Goal: Information Seeking & Learning: Check status

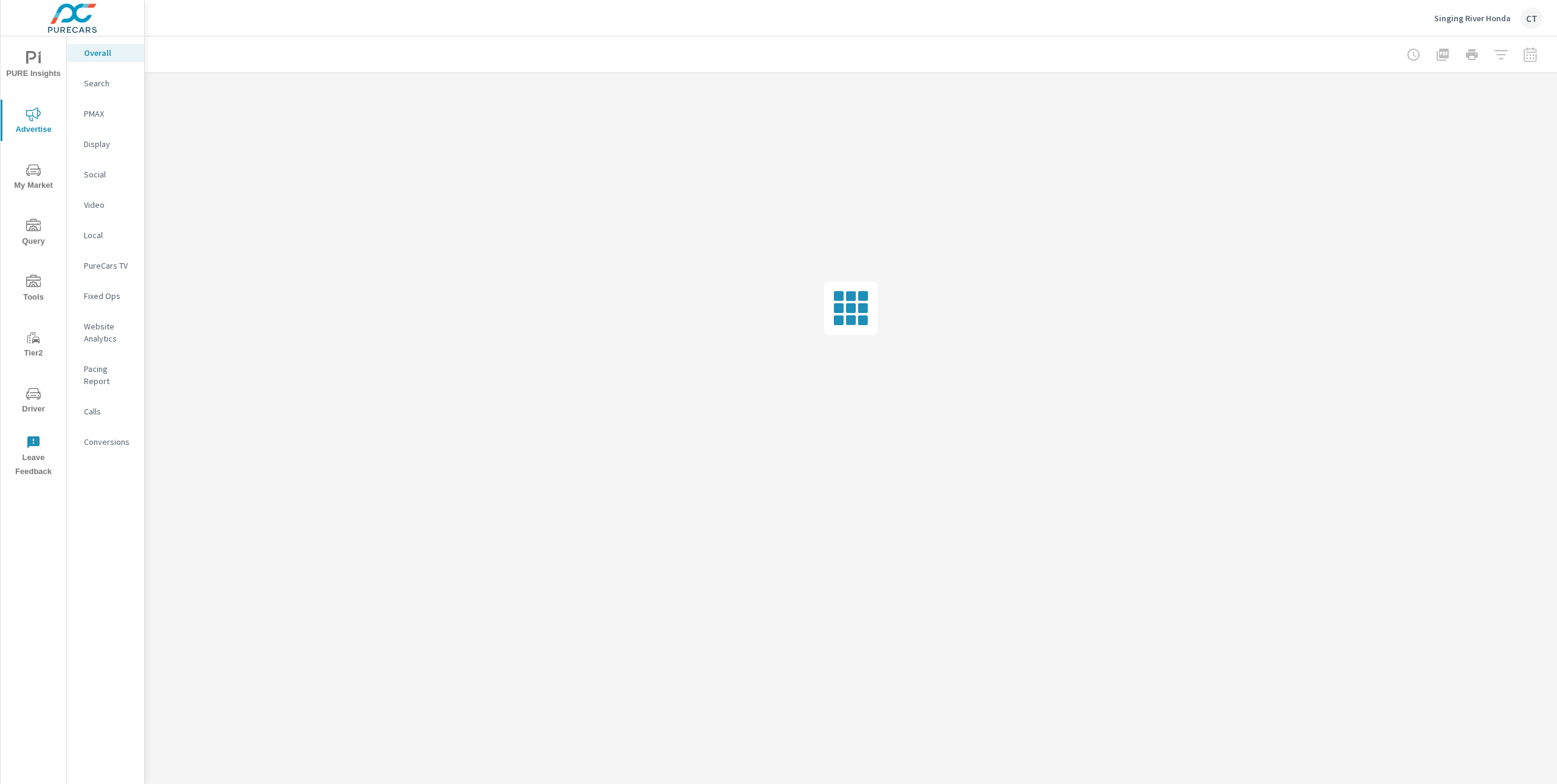
click at [85, 82] on p "Search" at bounding box center [109, 82] width 50 height 12
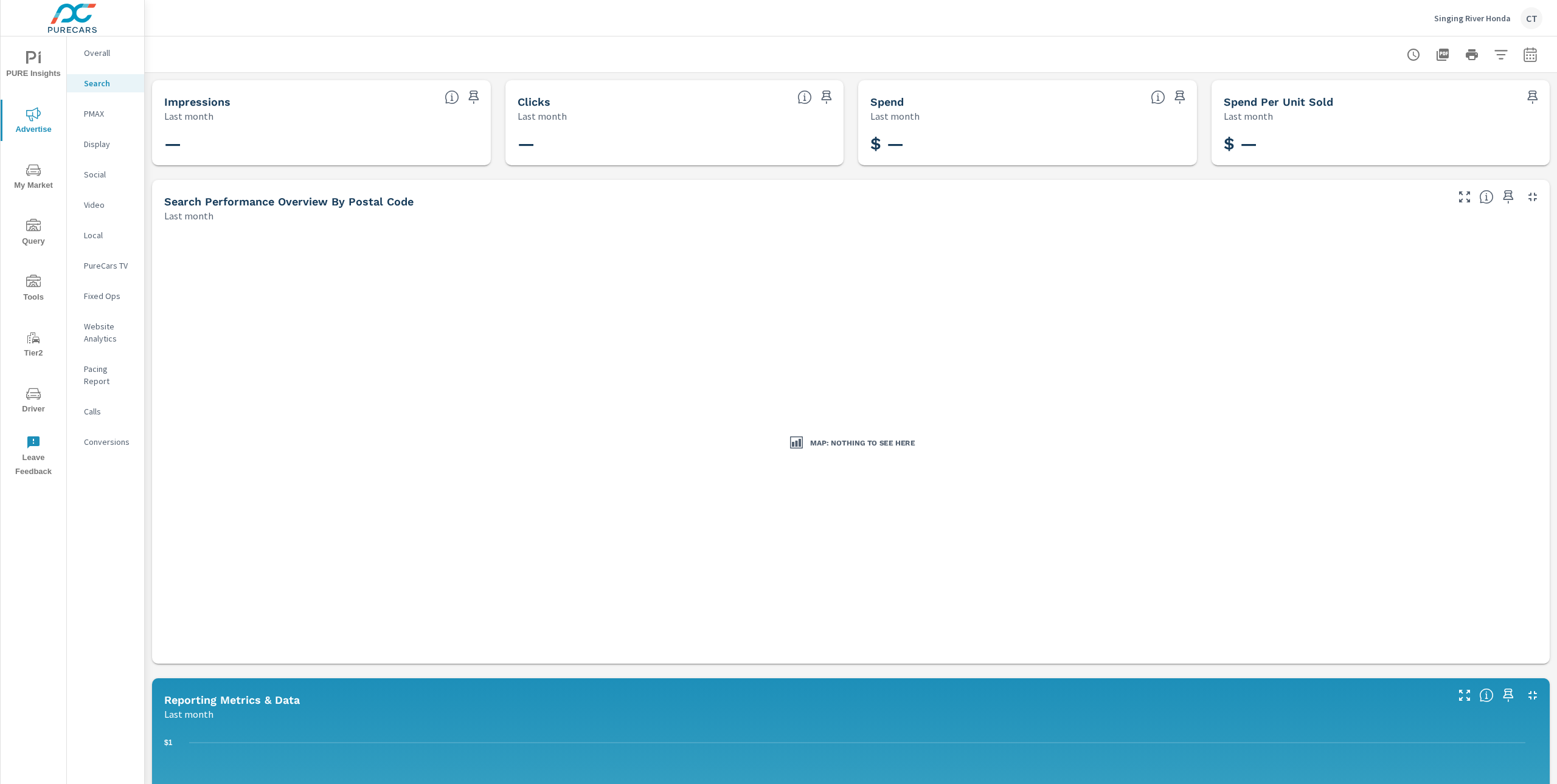
click at [1529, 55] on button "button" at bounding box center [1530, 55] width 24 height 24
click at [1435, 110] on select "Custom [DATE] Last week Last 7 days Last 14 days Last 30 days Last 45 days Last…" at bounding box center [1421, 105] width 122 height 24
click at [1360, 93] on select "Custom [DATE] Last week Last 7 days Last 14 days Last 30 days Last 45 days Last…" at bounding box center [1421, 105] width 122 height 24
select select "Month to date"
click at [1406, 140] on p "+ Add comparison" at bounding box center [1433, 136] width 156 height 15
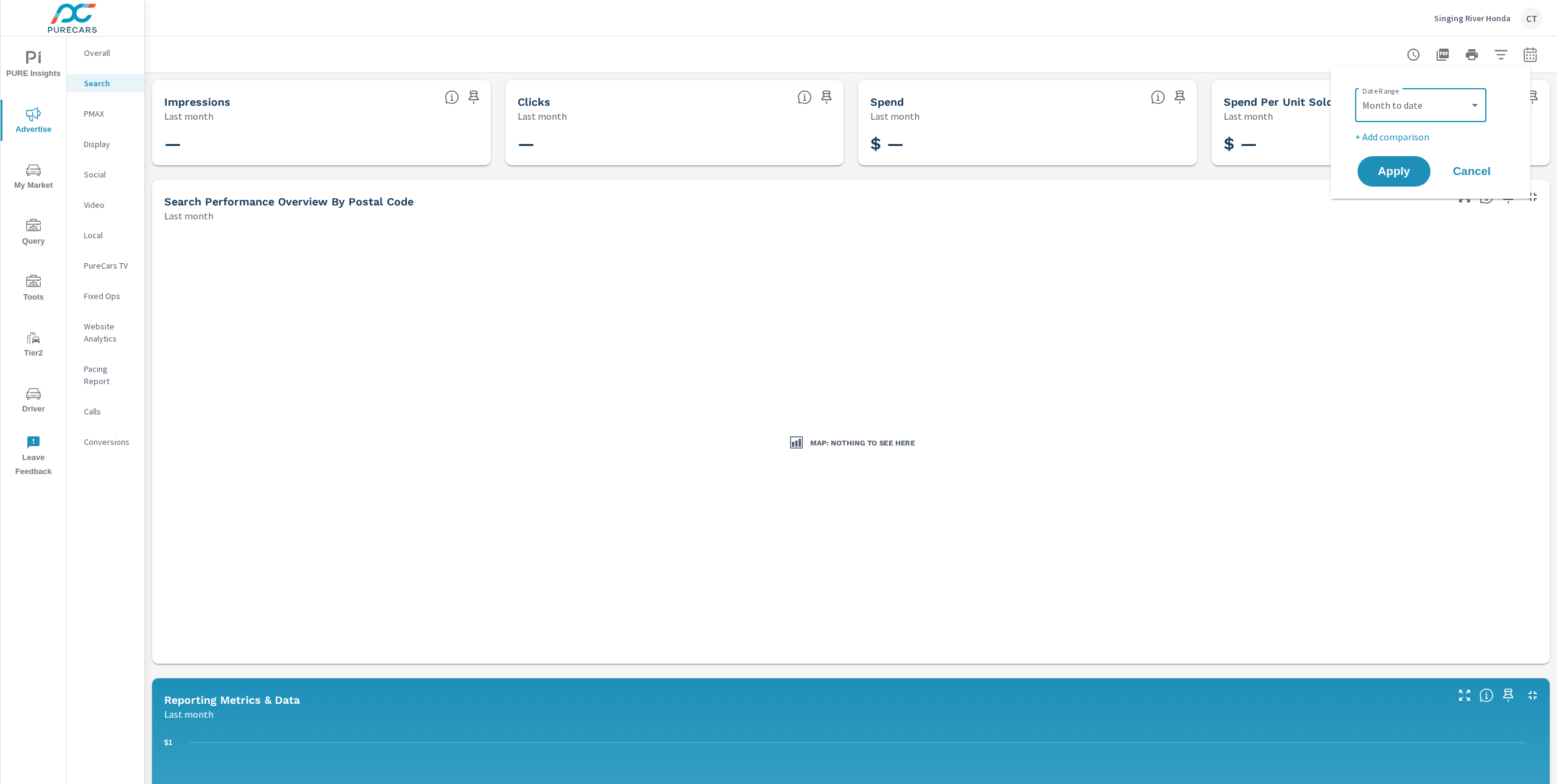
select select "Previous period"
click at [1386, 205] on span "Apply" at bounding box center [1393, 205] width 50 height 12
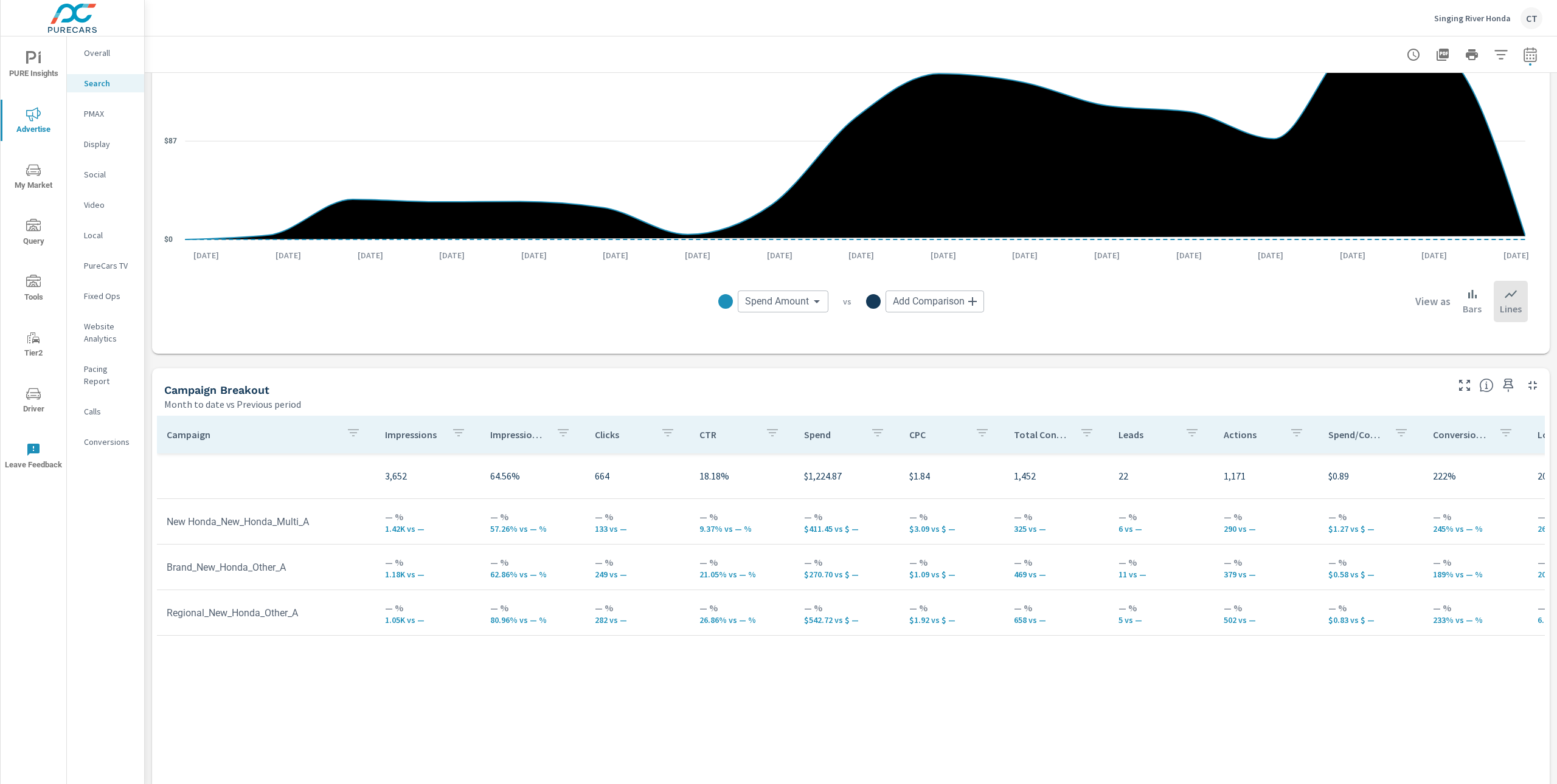
scroll to position [980, 0]
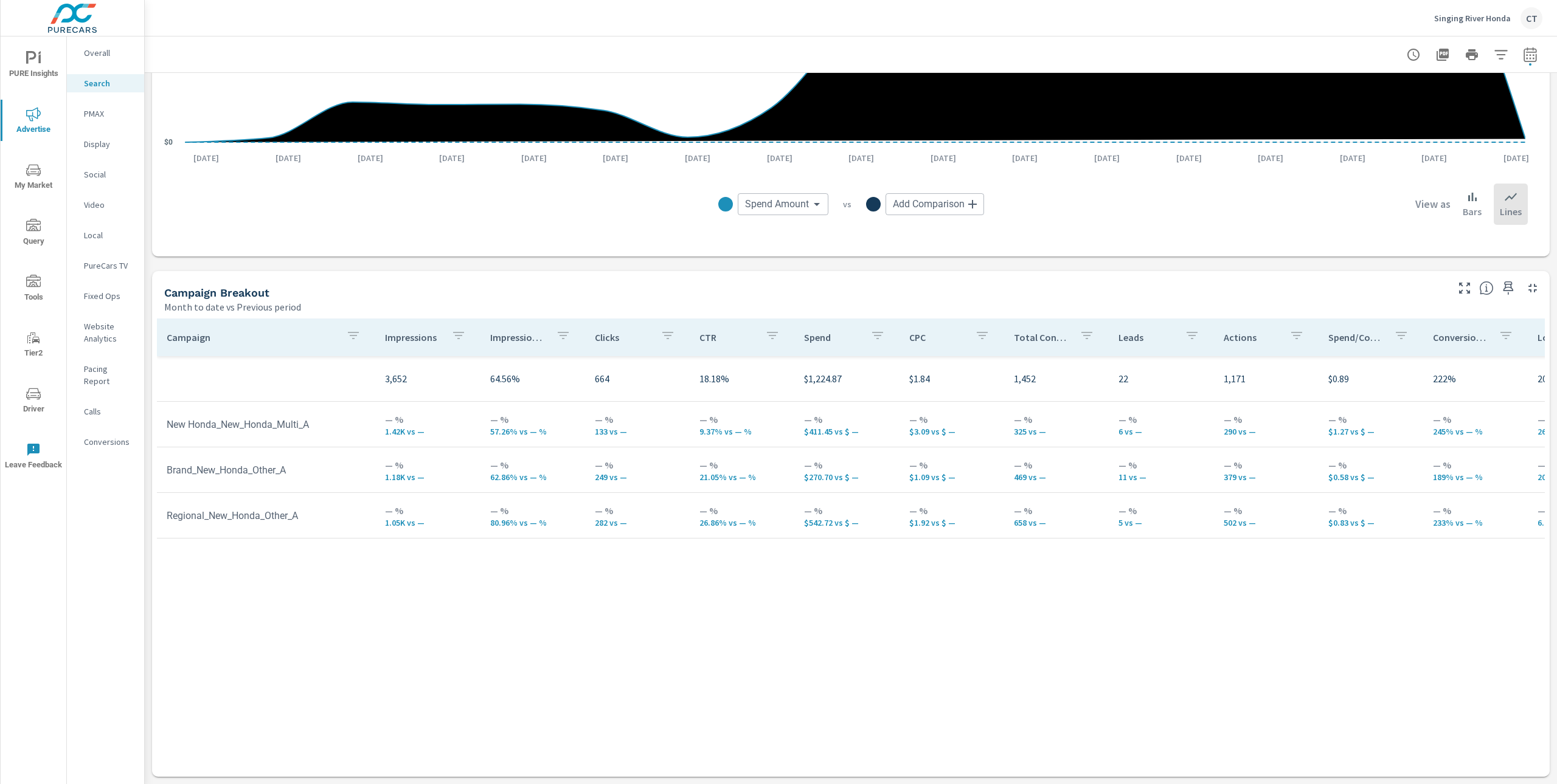
click at [591, 589] on div "Campaign Impressions Impression Share Clicks CTR Spend CPC Total Conversions Le…" at bounding box center [850, 536] width 1388 height 435
click at [1526, 53] on button "button" at bounding box center [1530, 55] width 24 height 24
select select "Month to date"
select select "Previous period"
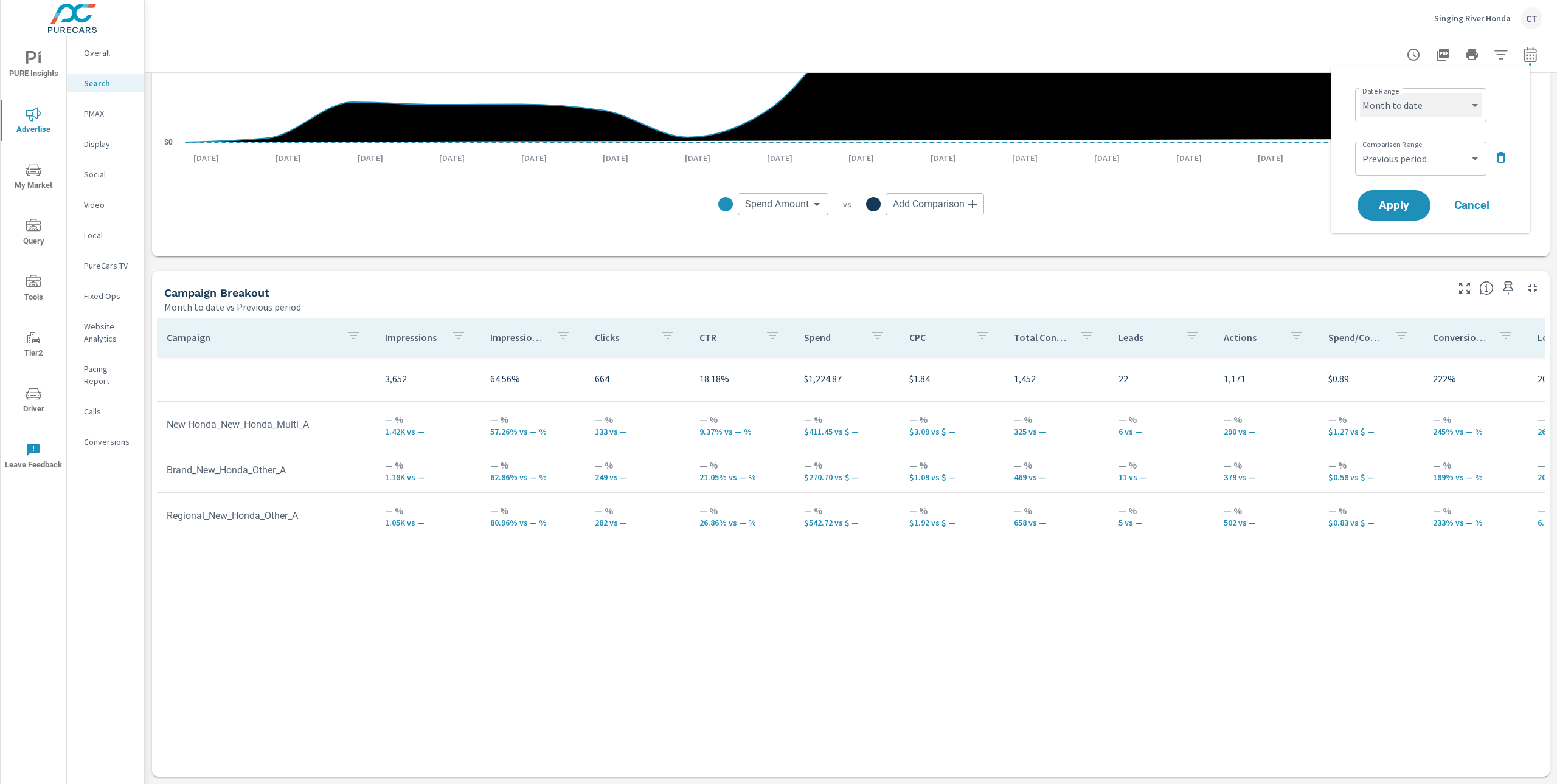
click at [1435, 101] on select "Custom [DATE] Last week Last 7 days Last 14 days Last 30 days Last 45 days Last…" at bounding box center [1421, 105] width 122 height 24
click at [1360, 93] on select "Custom [DATE] Last week Last 7 days Last 14 days Last 30 days Last 45 days Last…" at bounding box center [1421, 105] width 122 height 24
select select "Last 7 days"
click at [1396, 205] on span "Apply" at bounding box center [1393, 205] width 50 height 12
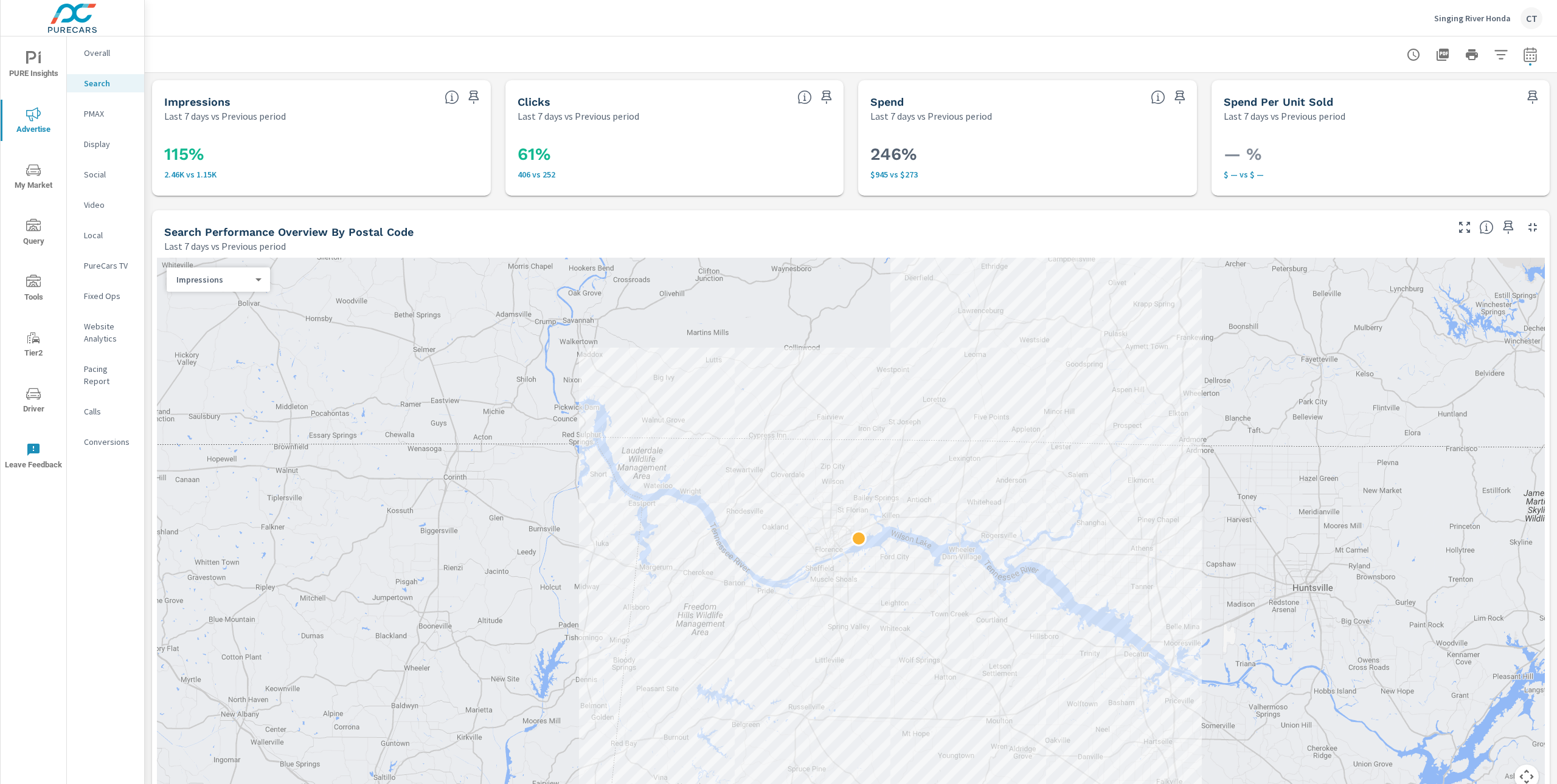
scroll to position [980, 0]
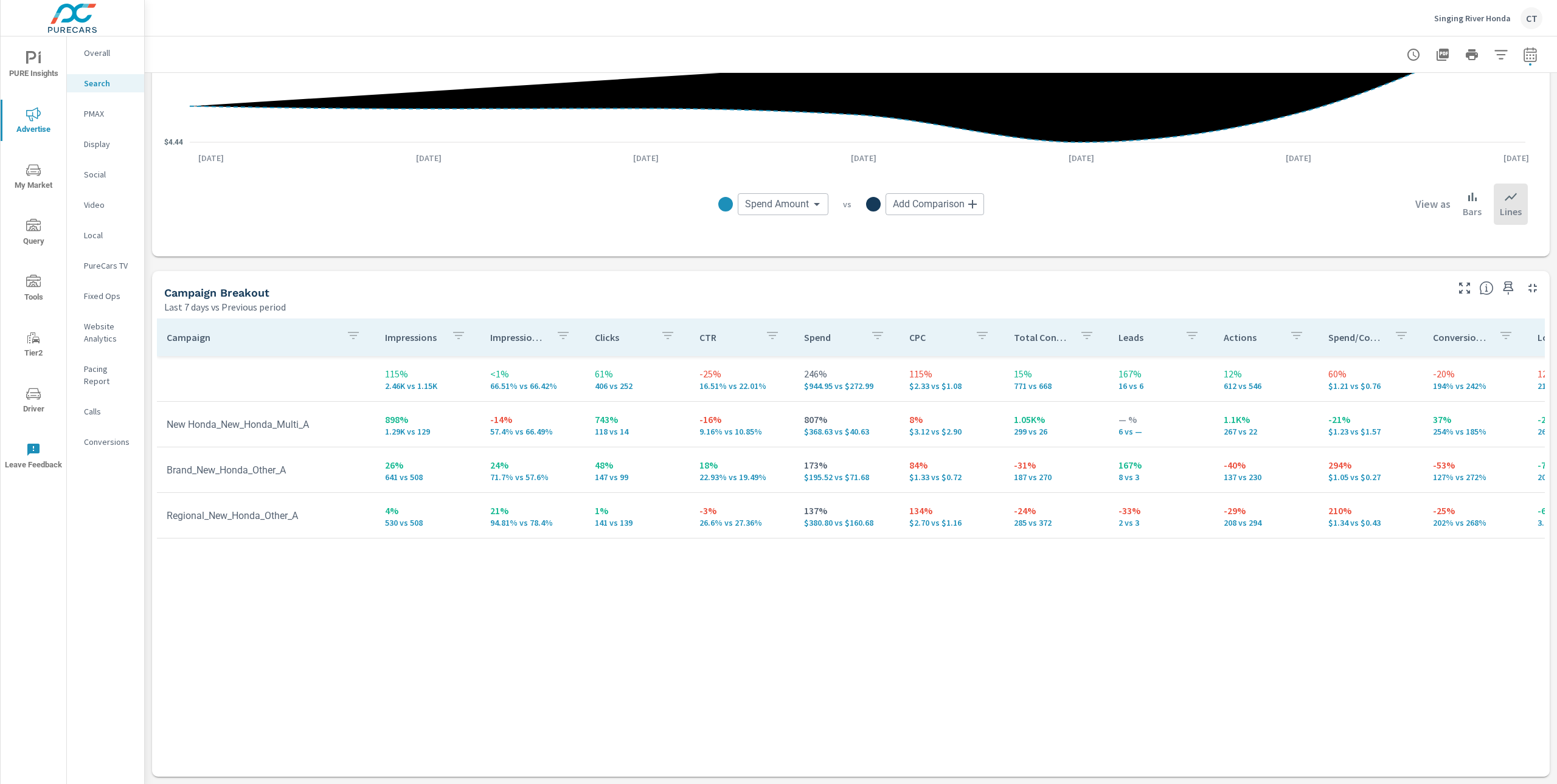
click at [722, 602] on div "Campaign Impressions Impression Share Clicks CTR Spend CPC Total Conversions Le…" at bounding box center [850, 536] width 1388 height 435
click at [801, 667] on div "Campaign Impressions Impression Share Clicks CTR Spend CPC Total Conversions Le…" at bounding box center [850, 536] width 1388 height 435
